Goal: Information Seeking & Learning: Find specific fact

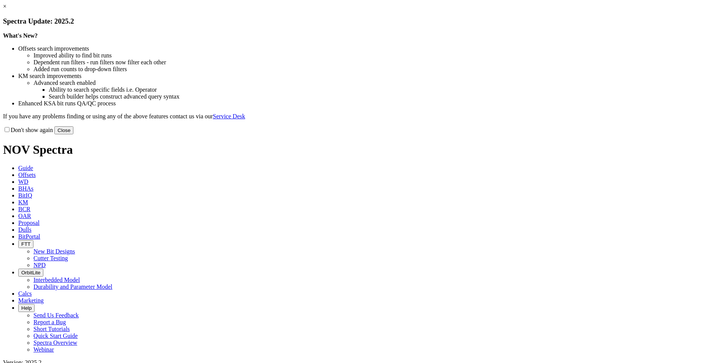
click at [73, 134] on button "Close" at bounding box center [63, 130] width 19 height 8
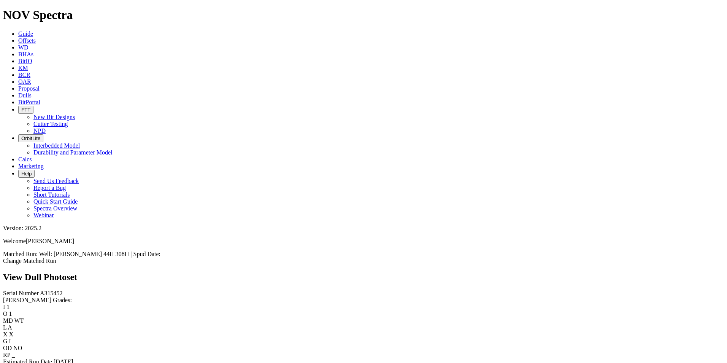
click at [54, 362] on link "Bit Condition Report" at bounding box center [28, 368] width 51 height 6
click at [32, 92] on span "Dulls" at bounding box center [24, 95] width 13 height 6
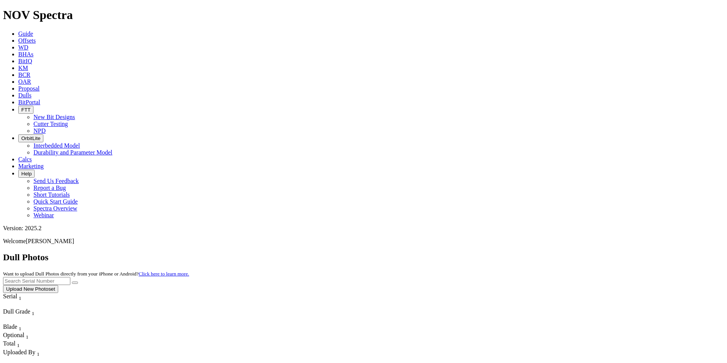
click at [70, 277] on input "text" at bounding box center [36, 281] width 67 height 8
paste input "A316241"
type input "A316241"
click at [75, 283] on icon "submit" at bounding box center [75, 283] width 0 height 0
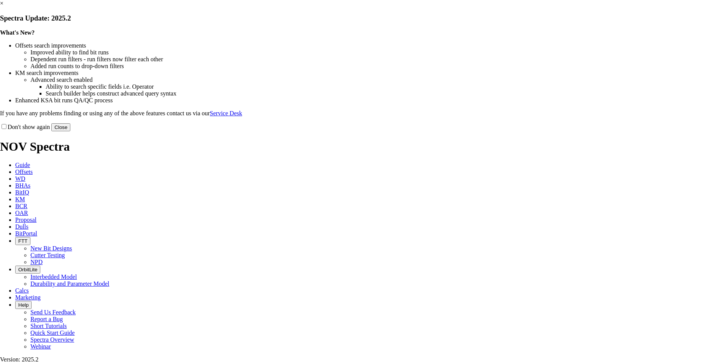
click at [70, 131] on button "Close" at bounding box center [60, 127] width 19 height 8
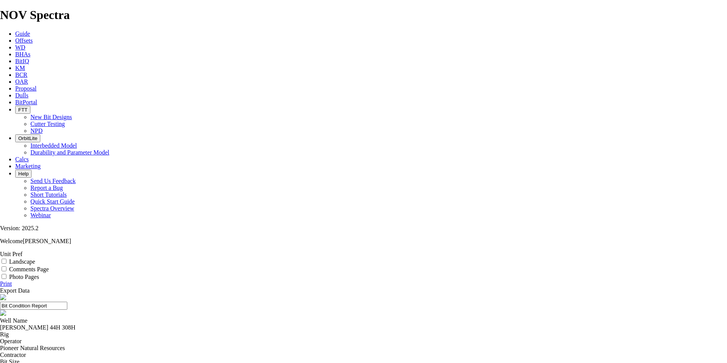
select select "string:TD"
click at [291, 324] on div "[PERSON_NAME] 44H 308H" at bounding box center [363, 327] width 727 height 7
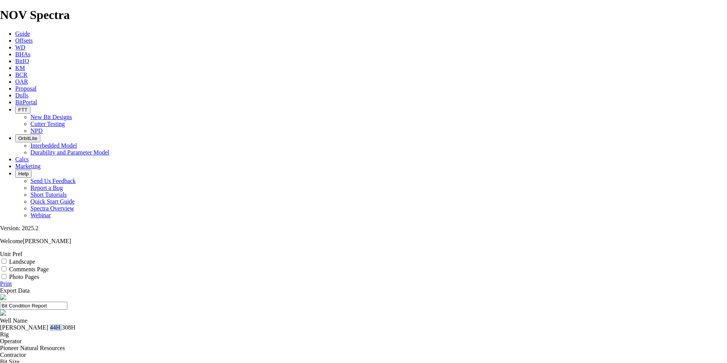
click at [291, 324] on div "[PERSON_NAME] 44H 308H" at bounding box center [363, 327] width 727 height 7
copy div "[PERSON_NAME] 44H 308H"
click at [33, 37] on span "Offsets" at bounding box center [23, 40] width 17 height 6
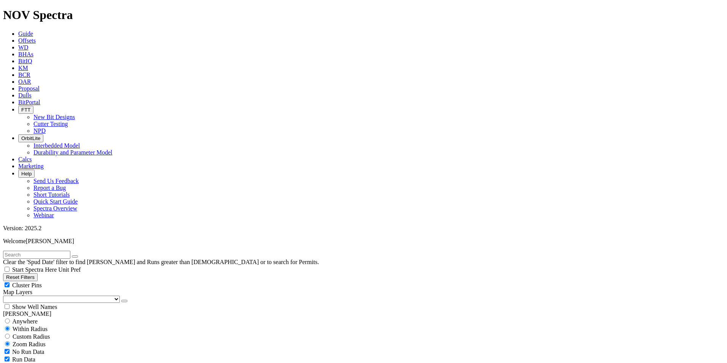
click at [70, 251] on input "text" at bounding box center [36, 255] width 67 height 8
paste input "DAVIS-FORTUNE 44H 308H"
type input "DAVIS-FORTUNE 44H 308H"
click at [79, 255] on button "submit" at bounding box center [82, 256] width 6 height 2
click at [10, 318] on input "radio" at bounding box center [7, 320] width 5 height 5
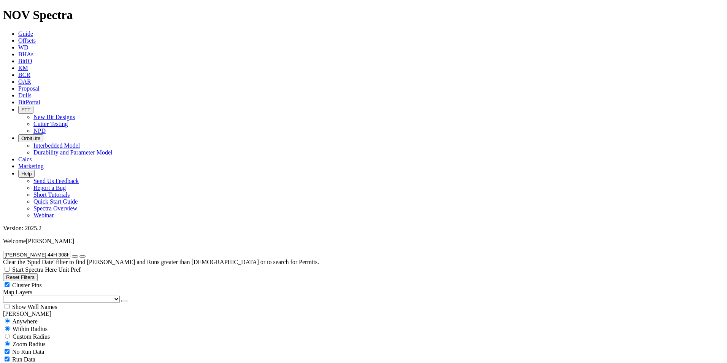
radio input "true"
radio input "false"
click at [70, 251] on input "[PERSON_NAME] 44H 308H" at bounding box center [36, 255] width 67 height 8
click at [27, 251] on input "DAVIS-FORTUNE 44H 308" at bounding box center [36, 255] width 67 height 8
click at [70, 251] on input "DAVIS FORTUNE 44H 308" at bounding box center [36, 255] width 67 height 8
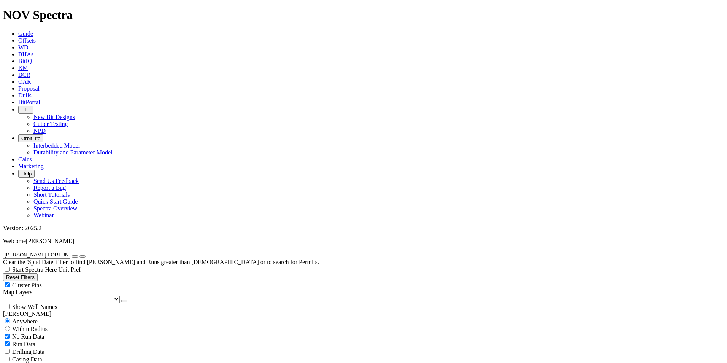
type input "DAVIS FORTUNE 44H 308H"
click at [75, 256] on icon "button" at bounding box center [75, 256] width 0 height 0
radio input "false"
radio input "true"
click at [42, 251] on input "text" at bounding box center [36, 255] width 67 height 8
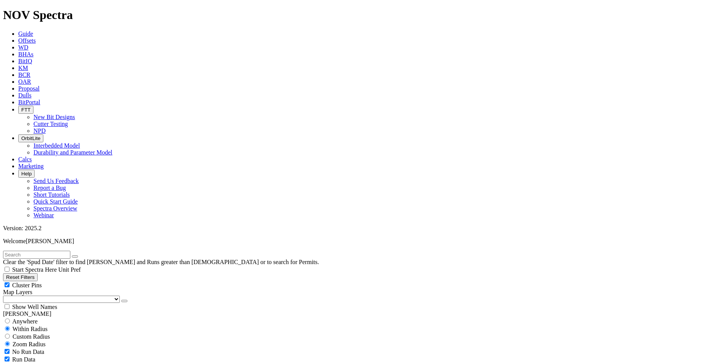
paste input "DAVIS-FORTUNE 44H 308H"
type input "DAVIS-FORTUNE 44H 308H"
click at [21, 318] on span "Anywhere" at bounding box center [24, 321] width 25 height 6
radio input "true"
radio input "false"
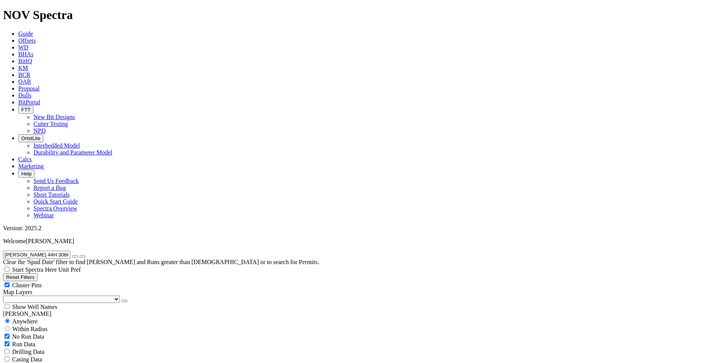
radio input "false"
radio input "true"
click at [70, 251] on input "DAVIS-FORTUNE 44H 308H" at bounding box center [36, 255] width 67 height 8
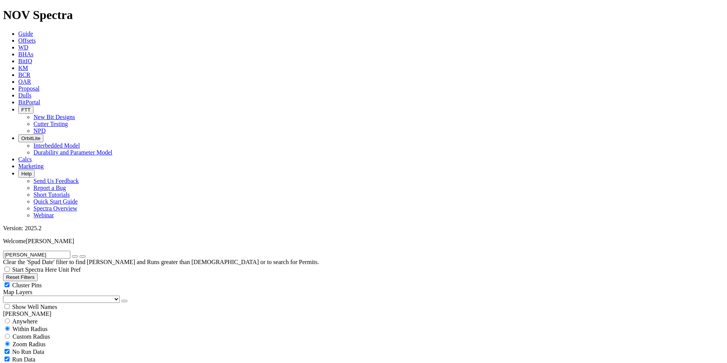
click at [65, 251] on input "DAVIS-FORTUNE" at bounding box center [36, 255] width 67 height 8
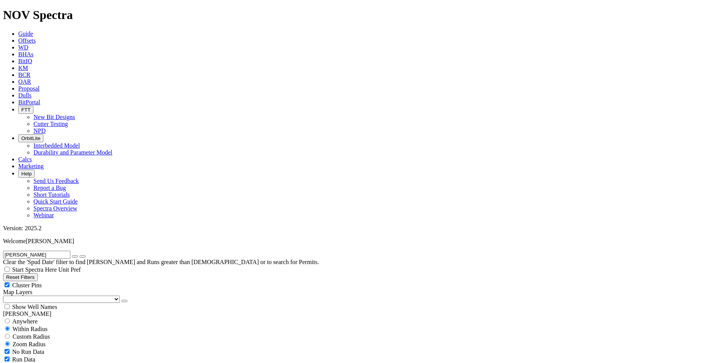
click at [65, 251] on input "DAVIS-FORTUNE" at bounding box center [36, 255] width 67 height 8
paste input "A315452"
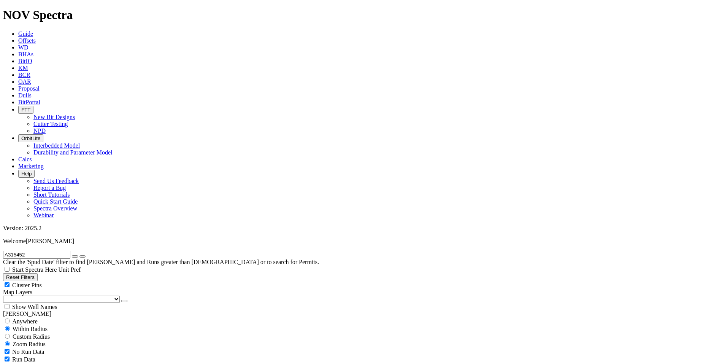
click at [40, 251] on input "A315452" at bounding box center [36, 255] width 67 height 8
type input "davis"
click at [79, 255] on button "submit" at bounding box center [82, 256] width 6 height 2
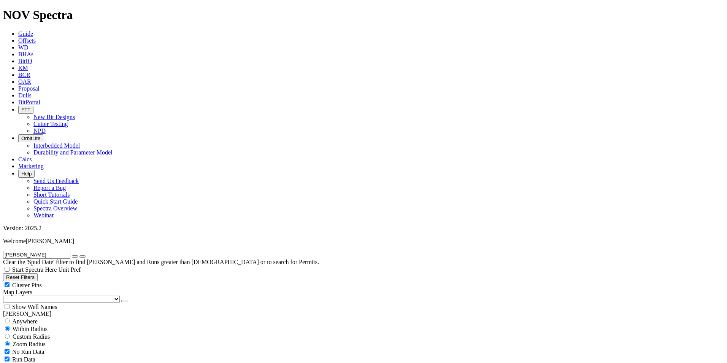
click at [76, 303] on div "Show Well Names" at bounding box center [363, 307] width 721 height 8
checkbox input "true"
click at [35, 296] on select "US Counties Alberta, CA Townships British Columbia, CA Townships British Columb…" at bounding box center [61, 299] width 117 height 7
click at [6, 296] on select "US Counties Alberta, CA Townships British Columbia, CA Townships British Columb…" at bounding box center [61, 299] width 117 height 7
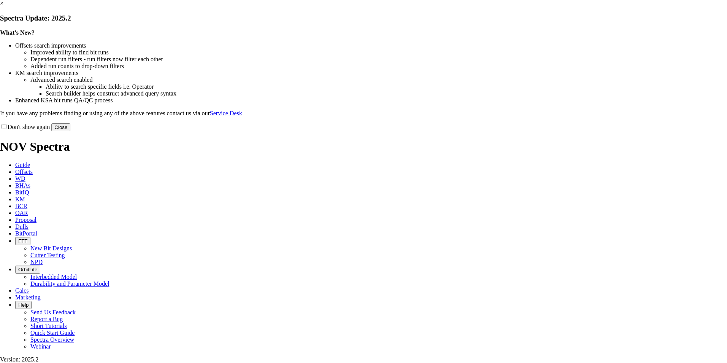
click at [70, 131] on button "Close" at bounding box center [60, 127] width 19 height 8
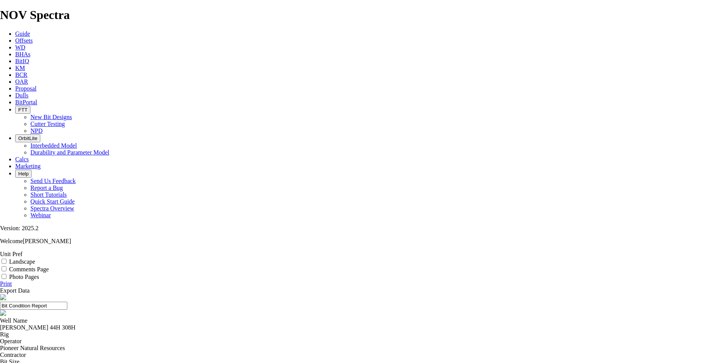
click at [298, 324] on div "[PERSON_NAME] 44H 308H" at bounding box center [363, 327] width 727 height 7
copy div "[PERSON_NAME] 44H 308H"
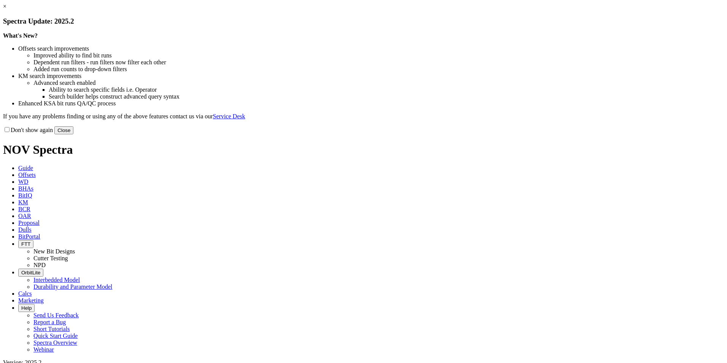
select select "New Bit Design"
click at [73, 134] on button "Close" at bounding box center [63, 130] width 19 height 8
select select "New Bit Design"
click at [73, 134] on button "Close" at bounding box center [63, 130] width 19 height 8
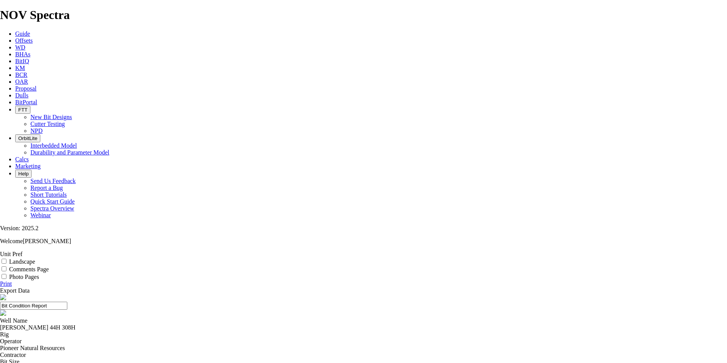
click at [29, 92] on span "Dulls" at bounding box center [21, 95] width 13 height 6
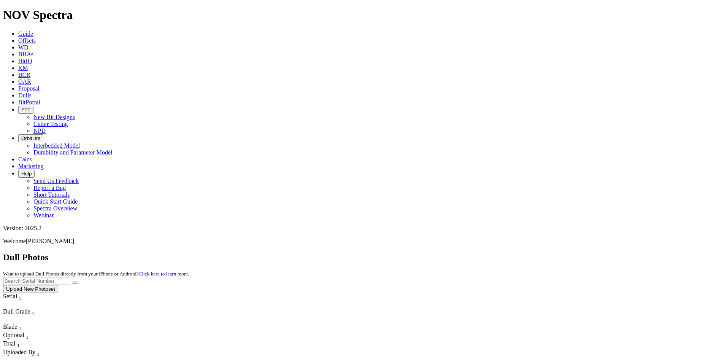
click at [70, 277] on input "text" at bounding box center [36, 281] width 67 height 8
paste input "A315881"
type input "A315881"
click at [78, 281] on button "submit" at bounding box center [75, 282] width 6 height 2
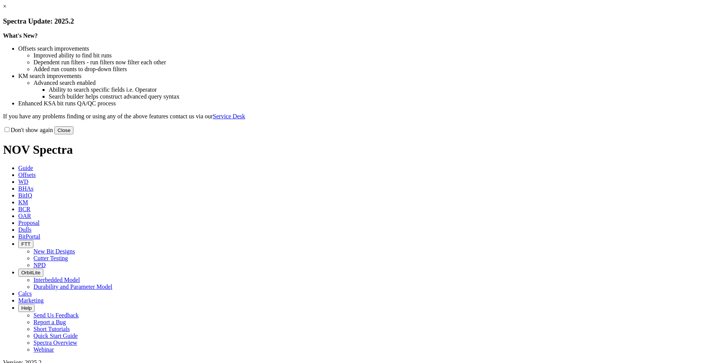
click at [73, 134] on button "Close" at bounding box center [63, 130] width 19 height 8
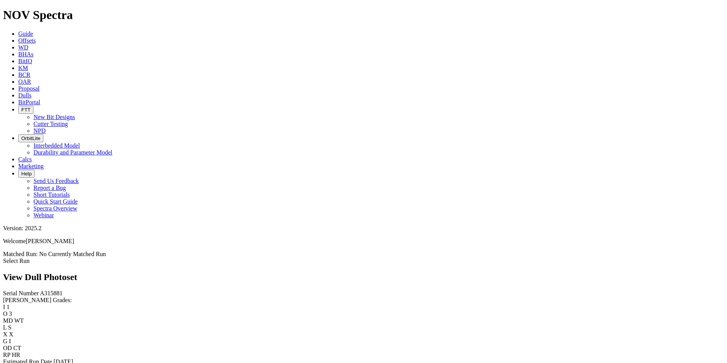
scroll to position [228, 0]
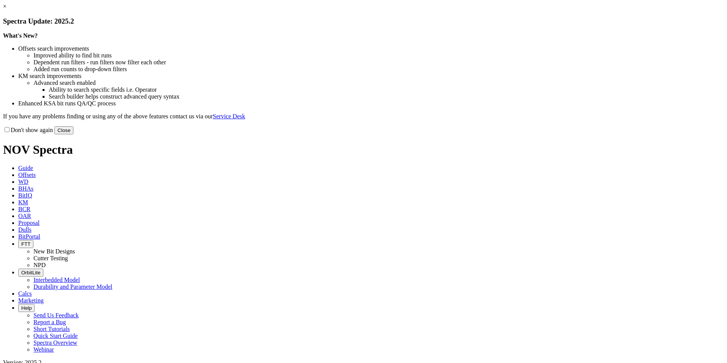
select select "New Bit Design"
click at [73, 134] on button "Close" at bounding box center [63, 130] width 19 height 8
select select "New Bit Design"
